Goal: Find specific page/section: Find specific page/section

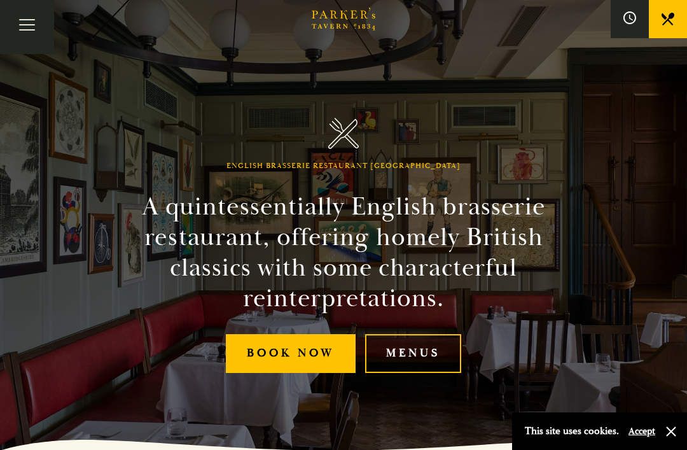
click at [419, 365] on link "Menus" at bounding box center [413, 353] width 96 height 39
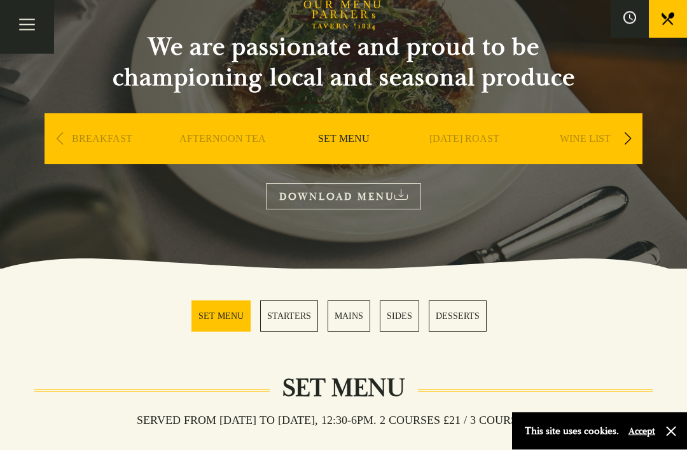
scroll to position [113, 0]
click at [210, 144] on link "AFTERNOON TEA" at bounding box center [222, 157] width 87 height 51
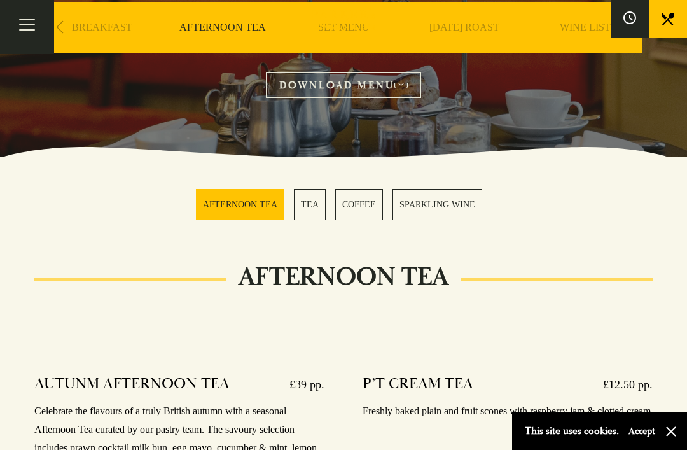
scroll to position [225, 0]
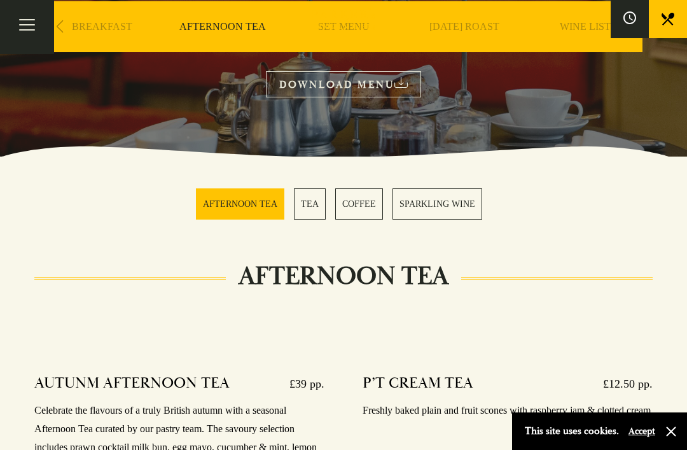
click at [318, 208] on link "TEA" at bounding box center [310, 203] width 32 height 31
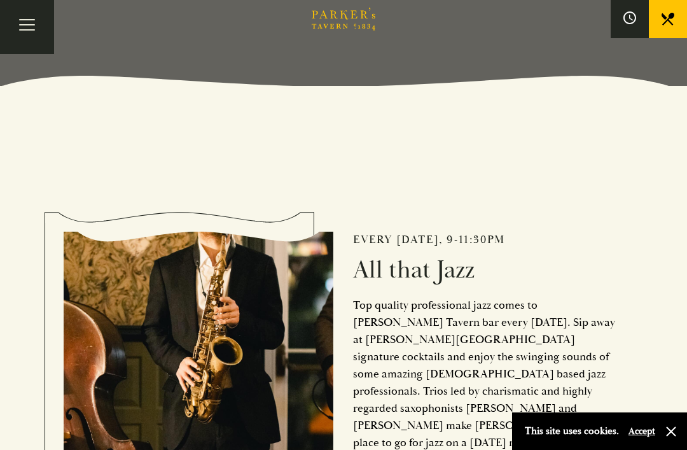
scroll to position [359, 0]
